Goal: Register for event/course

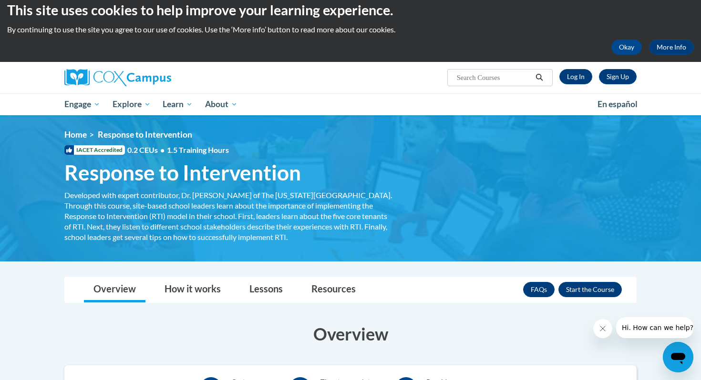
scroll to position [9, 0]
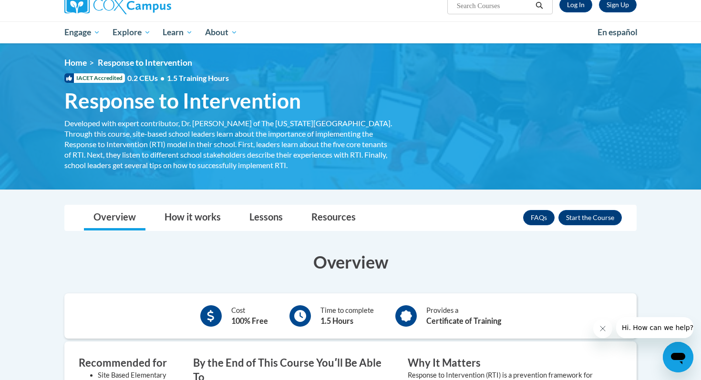
scroll to position [82, 0]
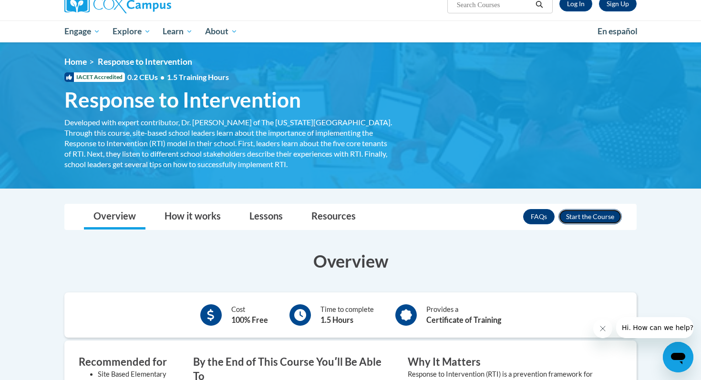
click at [595, 218] on button "Enroll" at bounding box center [589, 216] width 63 height 15
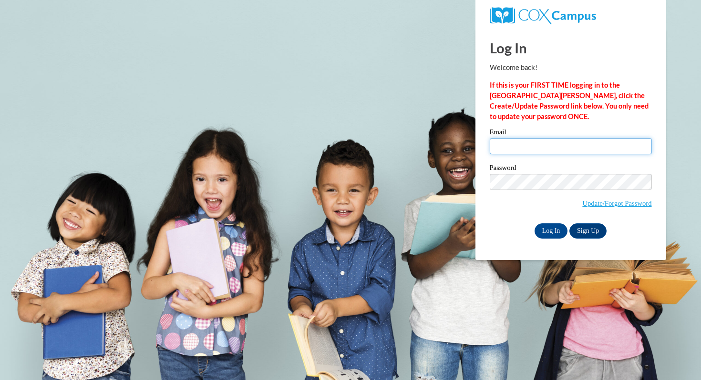
click at [529, 141] on input "Email" at bounding box center [570, 146] width 162 height 16
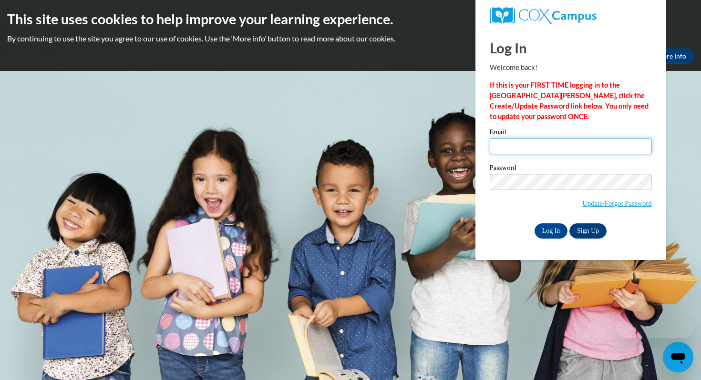
type input "[EMAIL_ADDRESS][DOMAIN_NAME]"
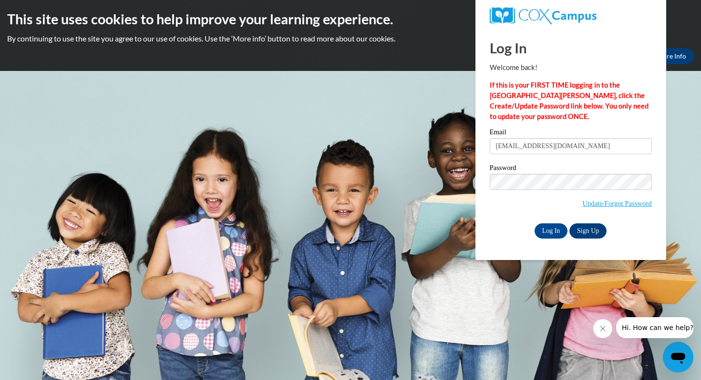
click at [560, 193] on span "Update/Forgot Password" at bounding box center [570, 194] width 162 height 40
